Goal: Navigation & Orientation: Find specific page/section

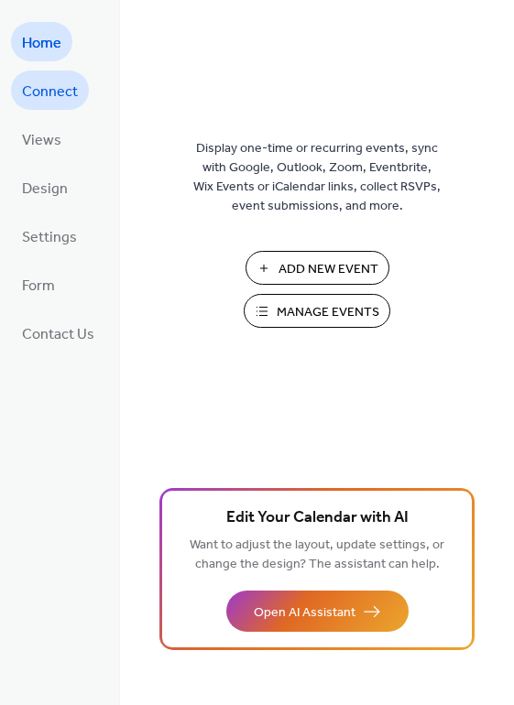
click at [79, 95] on link "Connect" at bounding box center [50, 90] width 78 height 39
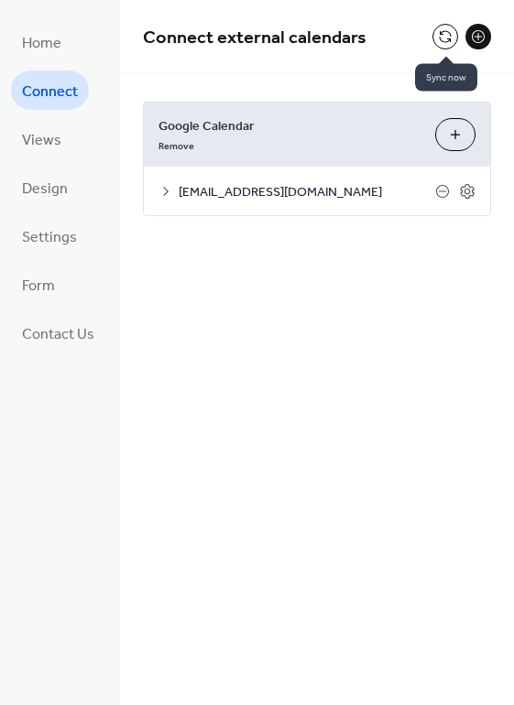
click at [432, 32] on button at bounding box center [445, 37] width 26 height 26
click at [36, 126] on span "Views" at bounding box center [41, 140] width 39 height 28
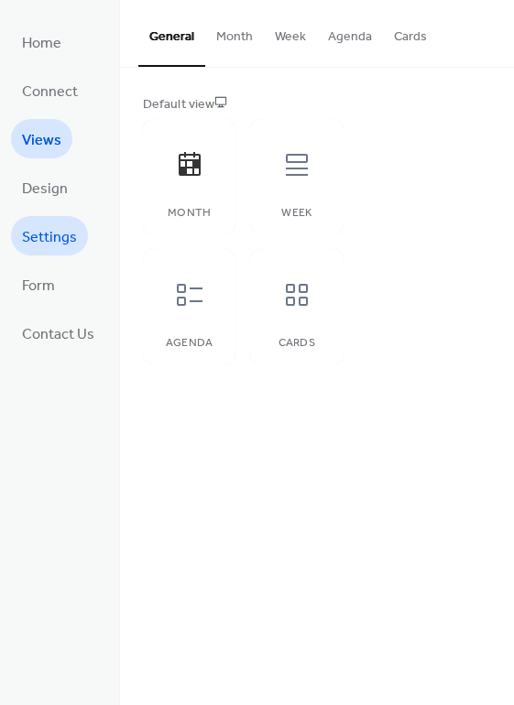
click at [42, 233] on span "Settings" at bounding box center [49, 237] width 55 height 28
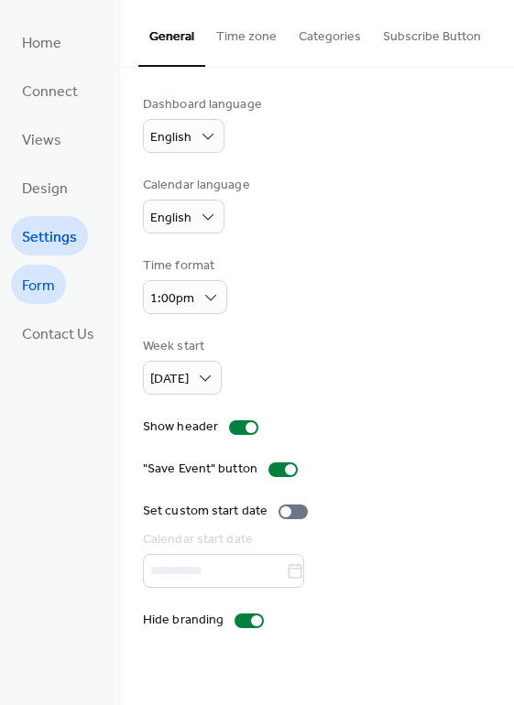
click at [38, 296] on span "Form" at bounding box center [38, 286] width 33 height 28
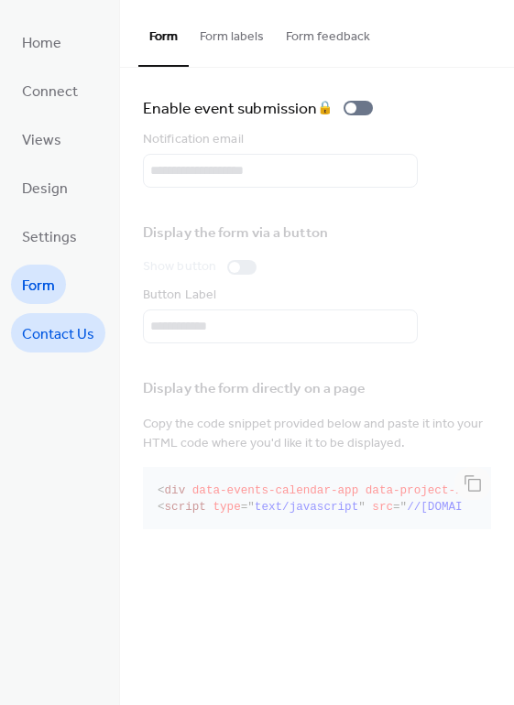
click at [45, 323] on span "Contact Us" at bounding box center [58, 334] width 72 height 28
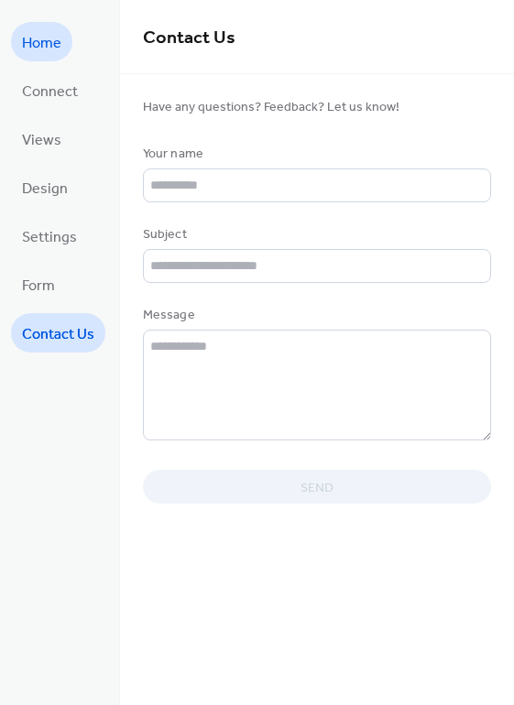
click at [46, 49] on span "Home" at bounding box center [41, 43] width 39 height 28
